Goal: Task Accomplishment & Management: Use online tool/utility

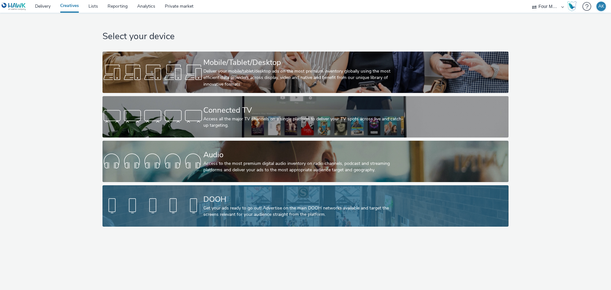
click at [245, 206] on div "Get your ads ready to go out! Advertise on the main DOOH networks available and…" at bounding box center [304, 211] width 202 height 13
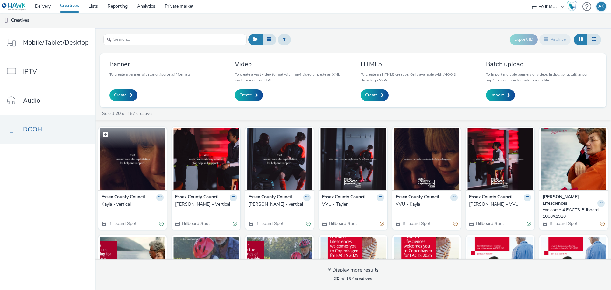
click at [128, 161] on img at bounding box center [132, 159] width 65 height 62
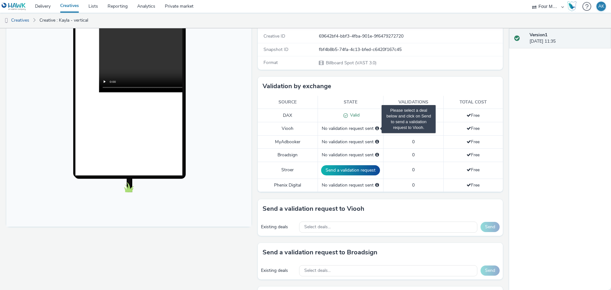
scroll to position [127, 0]
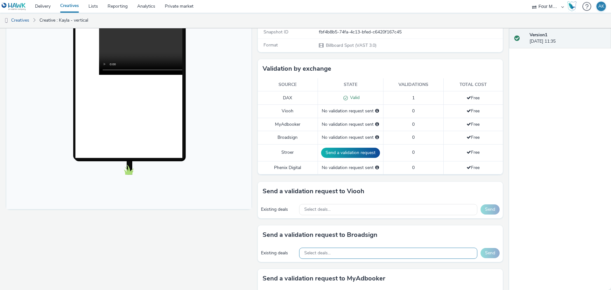
click at [325, 256] on span "Select deals..." at bounding box center [317, 253] width 26 height 5
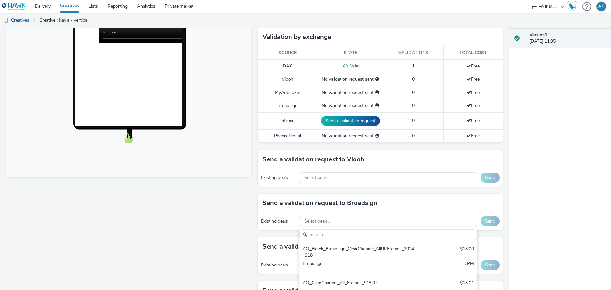
scroll to position [191, 0]
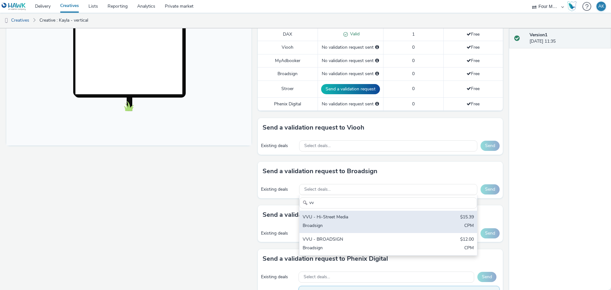
type input "vv"
click at [333, 222] on div "VVU - Hi-Street Media $15.39 Broadsign CPM" at bounding box center [389, 222] width 178 height 22
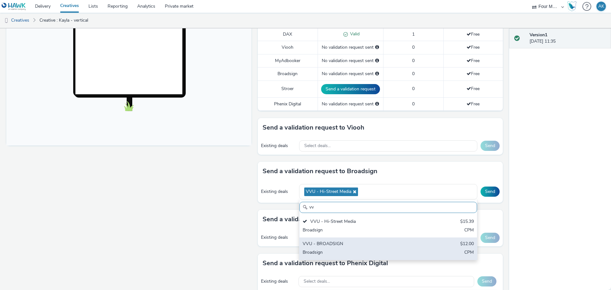
click at [334, 242] on div "VVU - BROADSIGN" at bounding box center [359, 244] width 113 height 7
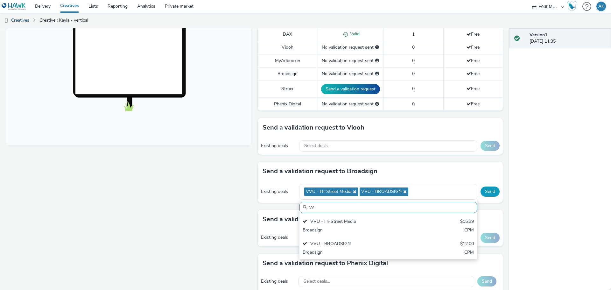
click at [485, 191] on button "Send" at bounding box center [490, 192] width 19 height 10
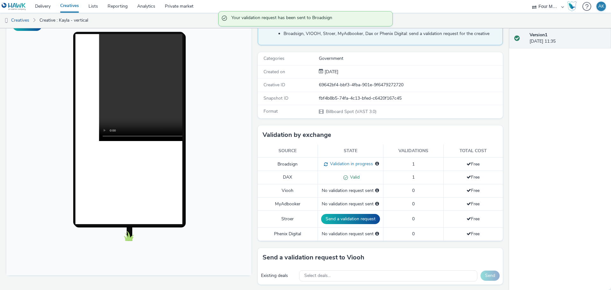
scroll to position [0, 0]
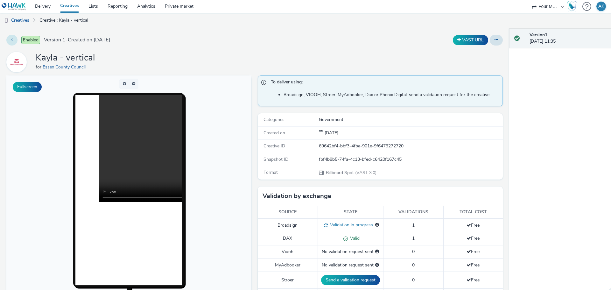
click at [12, 36] on button at bounding box center [11, 40] width 11 height 11
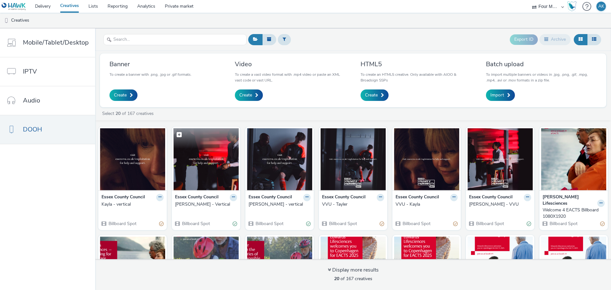
click at [199, 161] on img at bounding box center [205, 159] width 65 height 62
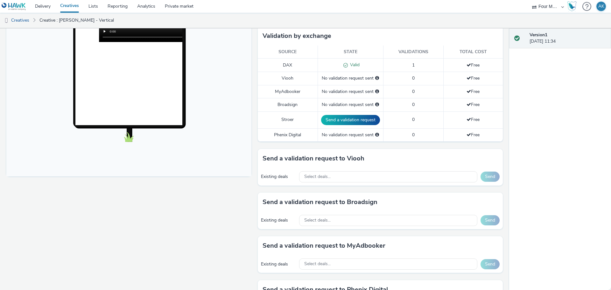
scroll to position [191, 0]
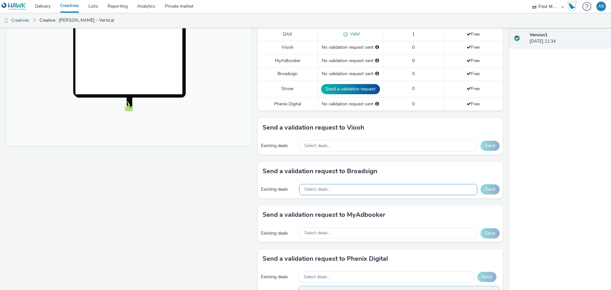
click at [322, 186] on div "Select deals..." at bounding box center [388, 189] width 178 height 11
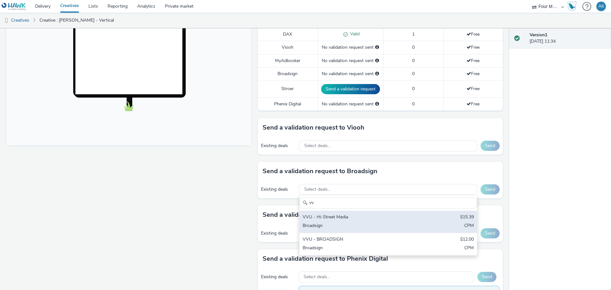
type input "vv"
click at [329, 216] on div "VVU - Hi-Street Media" at bounding box center [359, 217] width 113 height 7
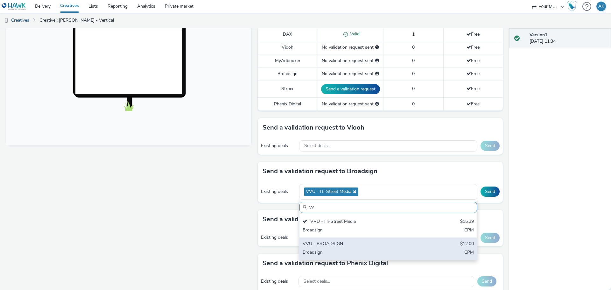
click at [325, 245] on div "VVU - BROADSIGN" at bounding box center [359, 244] width 113 height 7
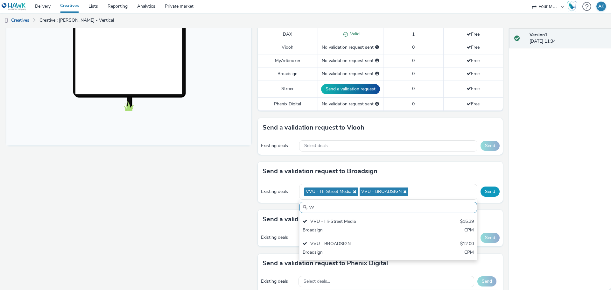
click at [483, 191] on button "Send" at bounding box center [490, 192] width 19 height 10
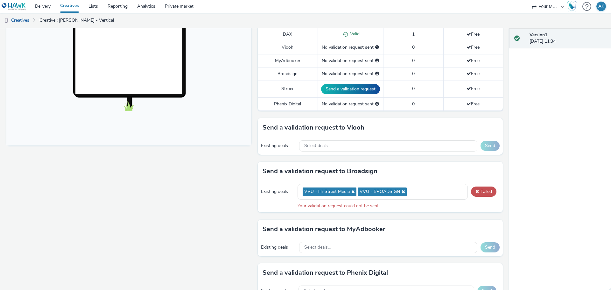
scroll to position [0, 0]
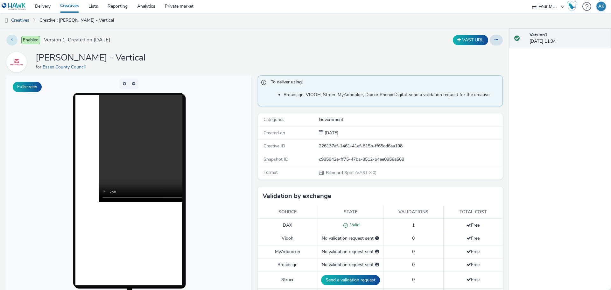
click at [13, 42] on button at bounding box center [11, 40] width 11 height 11
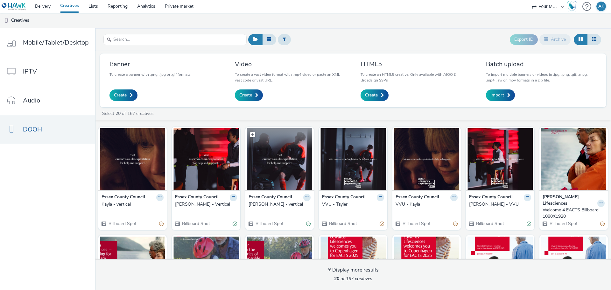
click at [274, 160] on img at bounding box center [279, 159] width 65 height 62
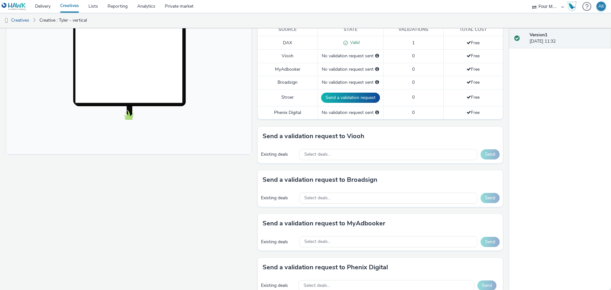
scroll to position [191, 0]
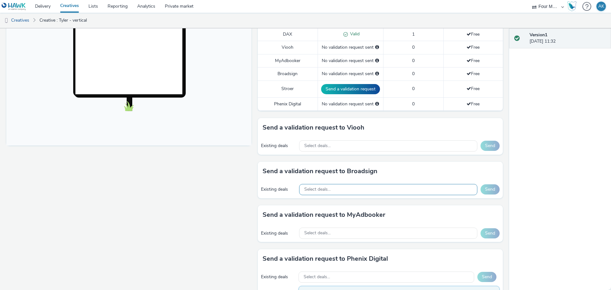
click at [326, 189] on span "Select deals..." at bounding box center [317, 189] width 26 height 5
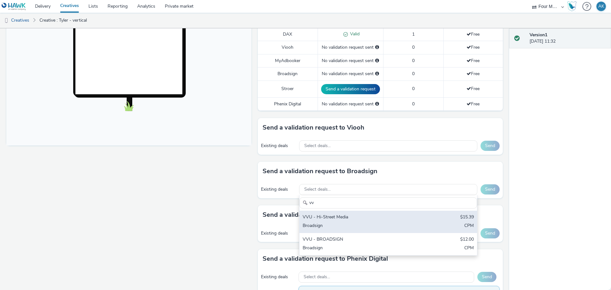
type input "vv"
click at [329, 216] on div "VVU - Hi-Street Media" at bounding box center [359, 217] width 113 height 7
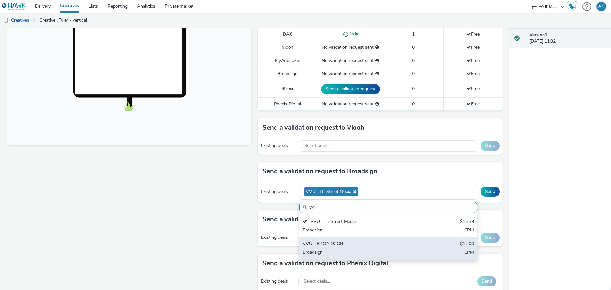
click at [329, 244] on div "VVU - BROADSIGN" at bounding box center [359, 244] width 113 height 7
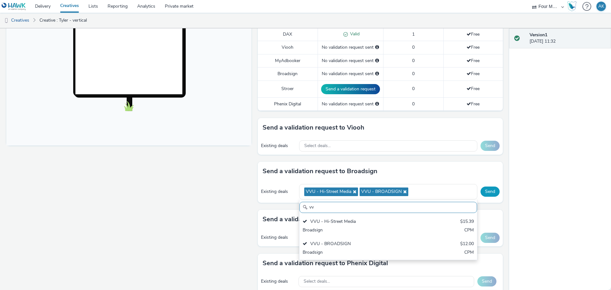
click at [483, 193] on button "Send" at bounding box center [490, 192] width 19 height 10
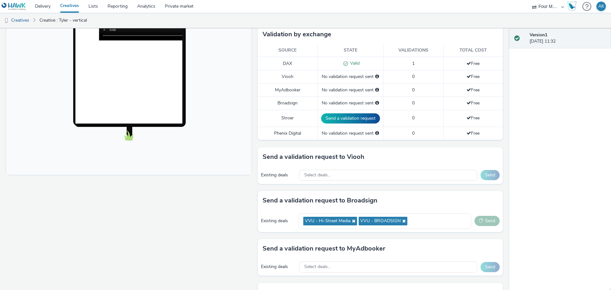
scroll to position [191, 0]
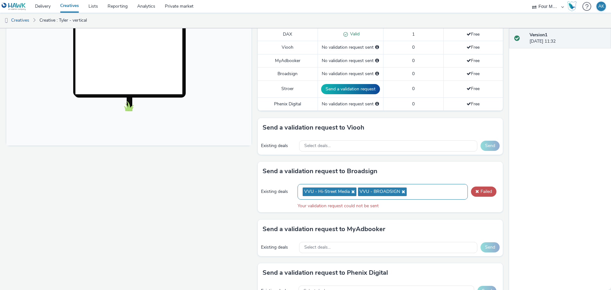
click at [350, 192] on icon at bounding box center [352, 191] width 5 height 4
click at [474, 194] on button "Failed" at bounding box center [483, 192] width 25 height 10
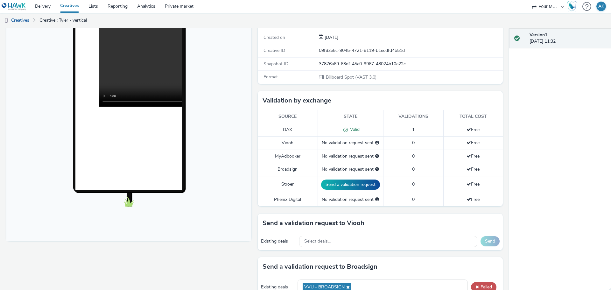
scroll to position [64, 0]
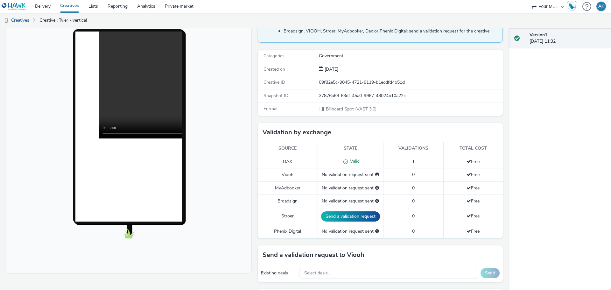
click at [195, 135] on div at bounding box center [128, 126] width 131 height 195
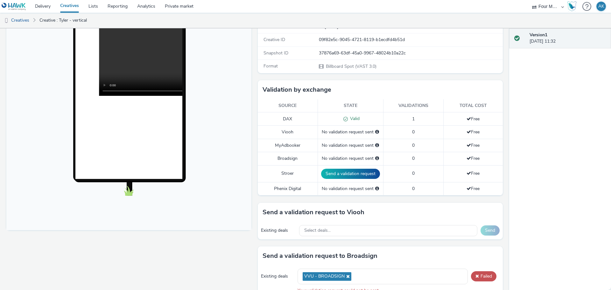
scroll to position [191, 0]
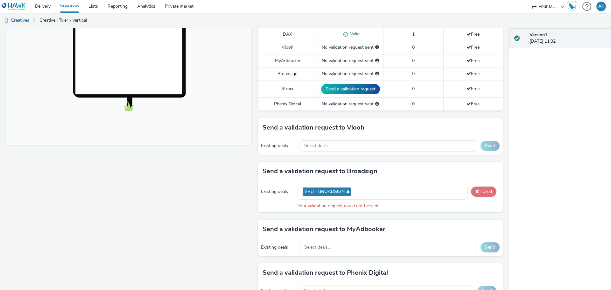
click at [479, 189] on button "Failed" at bounding box center [483, 192] width 25 height 10
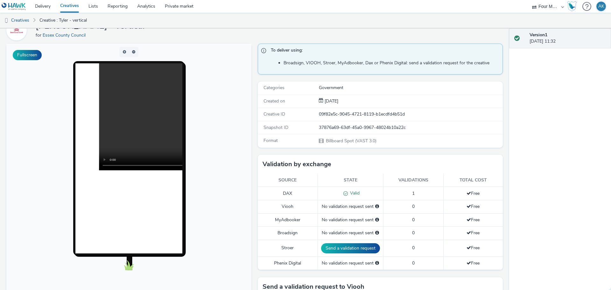
scroll to position [0, 0]
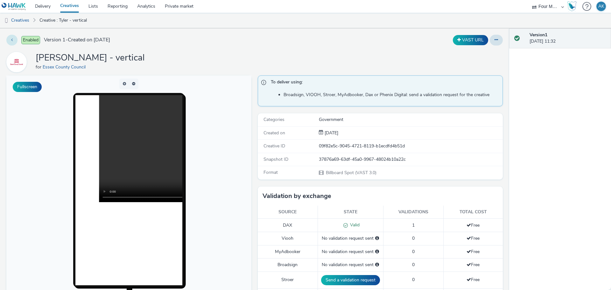
click at [12, 39] on icon at bounding box center [12, 40] width 2 height 4
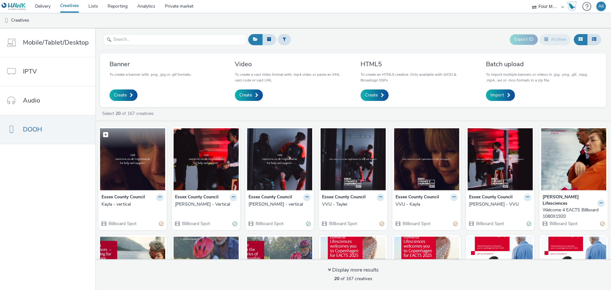
click at [117, 167] on img at bounding box center [132, 159] width 65 height 62
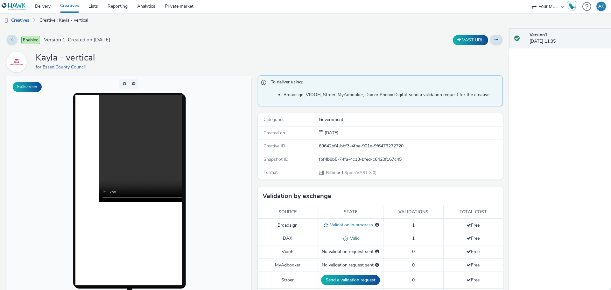
click at [195, 188] on div at bounding box center [128, 190] width 131 height 195
